Goal: Information Seeking & Learning: Learn about a topic

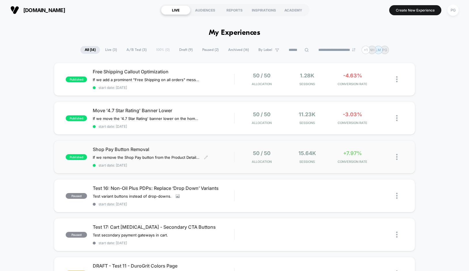
click at [211, 147] on span "Shop Pay Button Removal" at bounding box center [163, 150] width 141 height 6
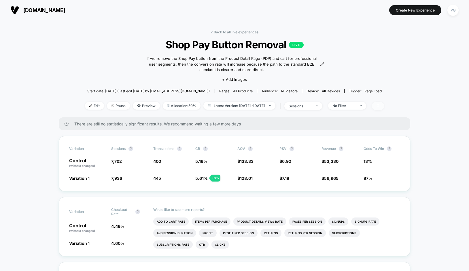
click at [384, 103] on span at bounding box center [378, 106] width 12 height 8
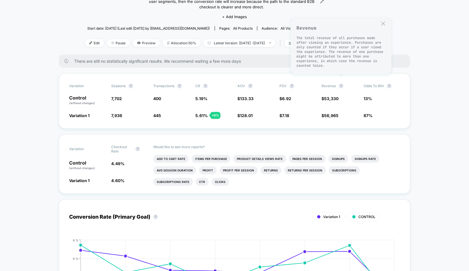
scroll to position [78, 0]
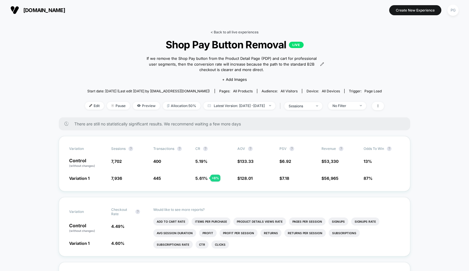
click at [243, 32] on link "< Back to all live experiences" at bounding box center [235, 32] width 48 height 4
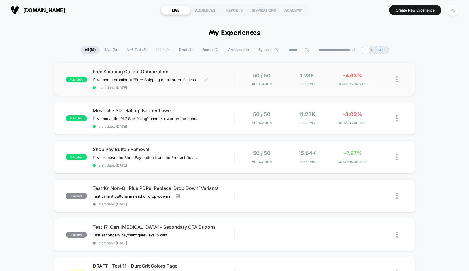
click at [171, 75] on div "Free Shipping Callout Optimization If we add a prominent "Free Shipping on all …" at bounding box center [163, 79] width 141 height 21
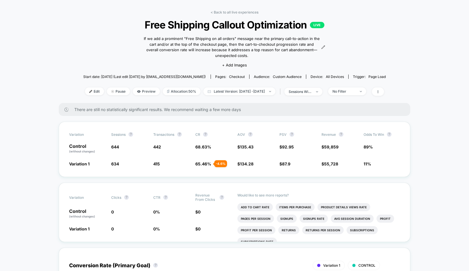
scroll to position [22, 0]
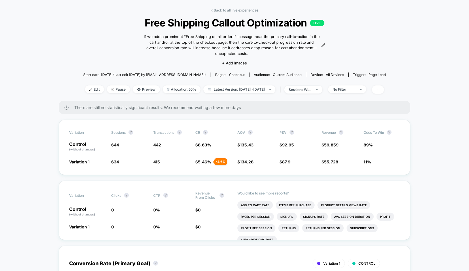
click at [380, 90] on icon at bounding box center [377, 89] width 3 height 3
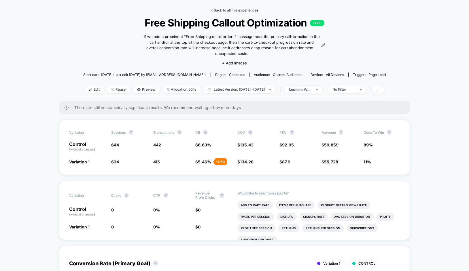
click at [237, 9] on link "< Back to all live experiences" at bounding box center [235, 10] width 48 height 4
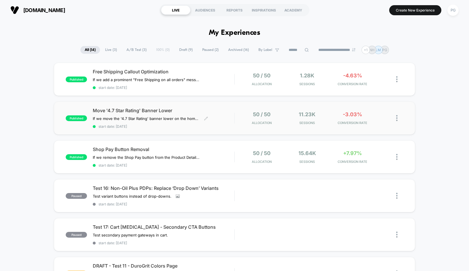
click at [143, 109] on span "Move '4.7 Star Rating' Banner Lower" at bounding box center [163, 111] width 141 height 6
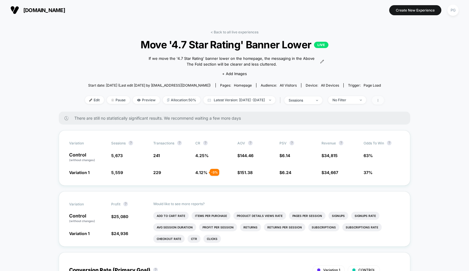
click at [380, 99] on icon at bounding box center [377, 100] width 3 height 3
